Goal: Task Accomplishment & Management: Manage account settings

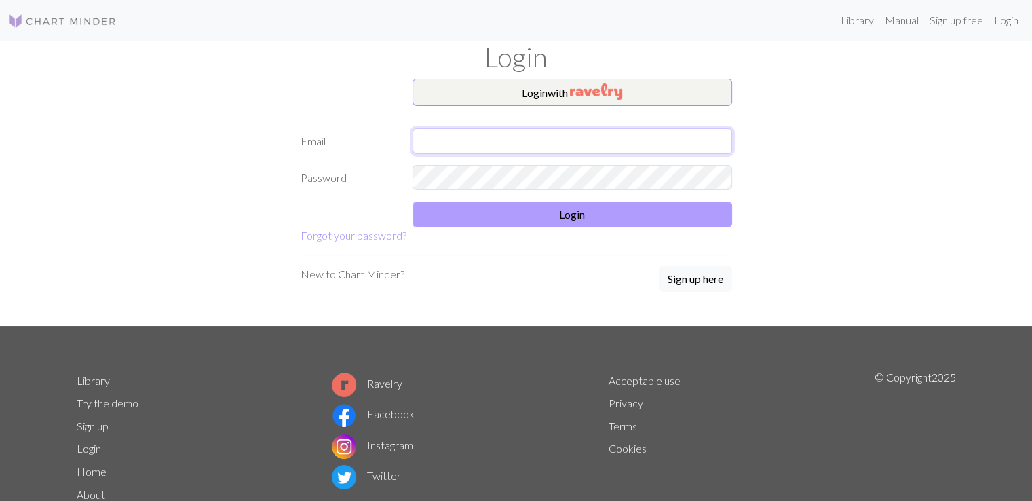
type input "[EMAIL_ADDRESS][DOMAIN_NAME]"
click at [508, 217] on button "Login" at bounding box center [573, 215] width 320 height 26
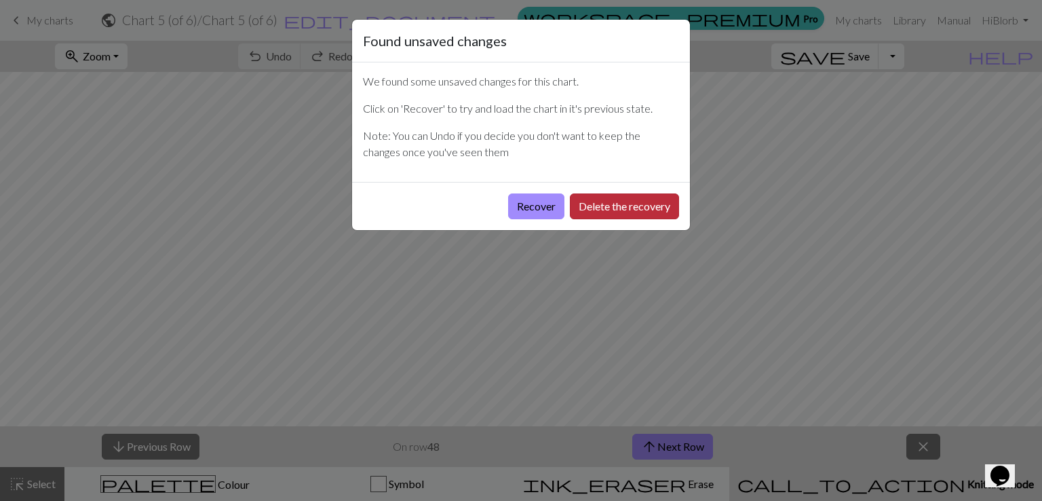
click at [586, 210] on button "Delete the recovery" at bounding box center [624, 206] width 109 height 26
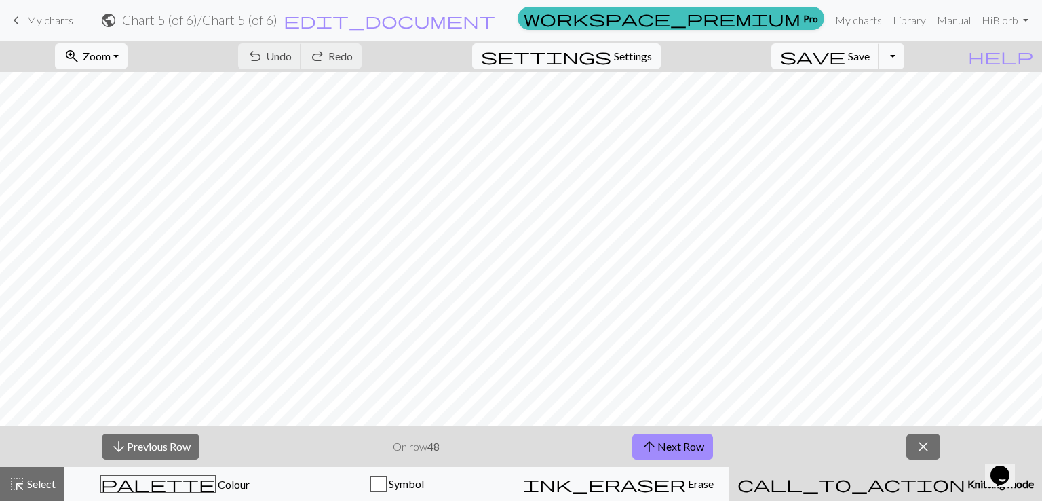
click at [49, 24] on span "My charts" at bounding box center [49, 20] width 47 height 13
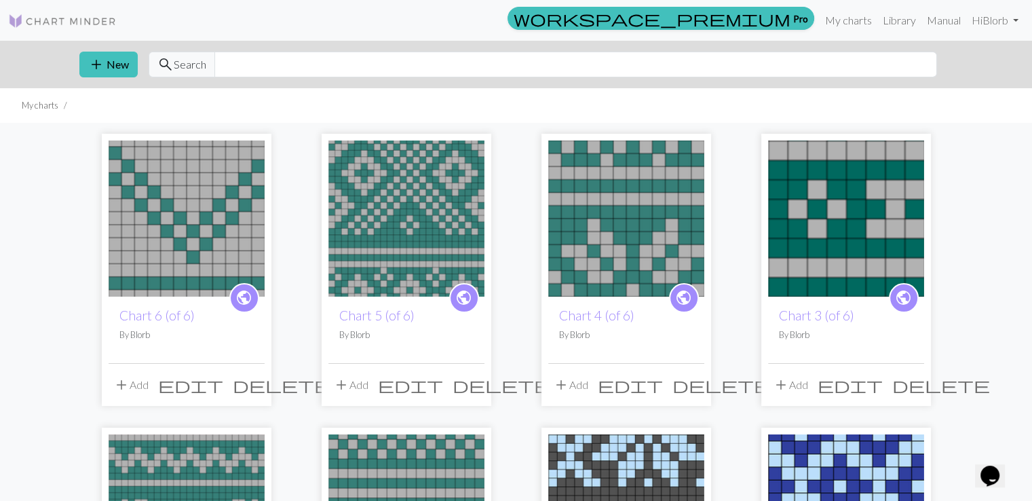
click at [125, 216] on img at bounding box center [187, 218] width 156 height 156
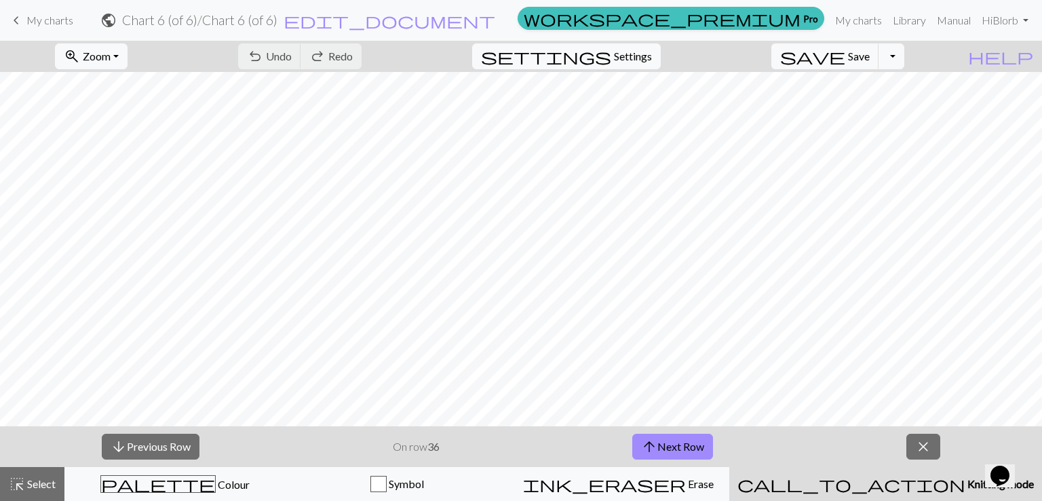
scroll to position [136, 0]
